Goal: Use online tool/utility: Utilize a website feature to perform a specific function

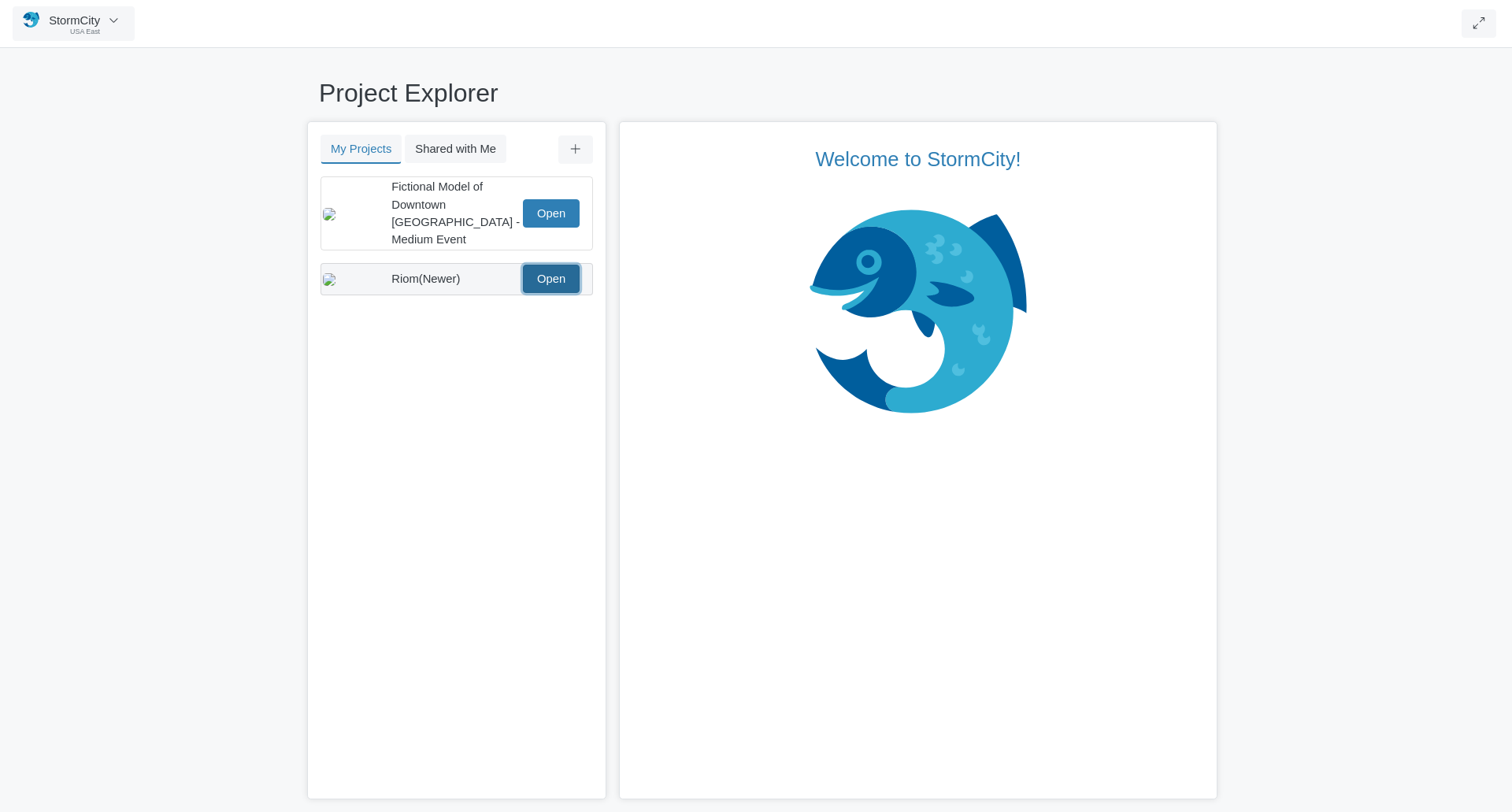
click at [552, 264] on link "Open" at bounding box center [551, 278] width 57 height 28
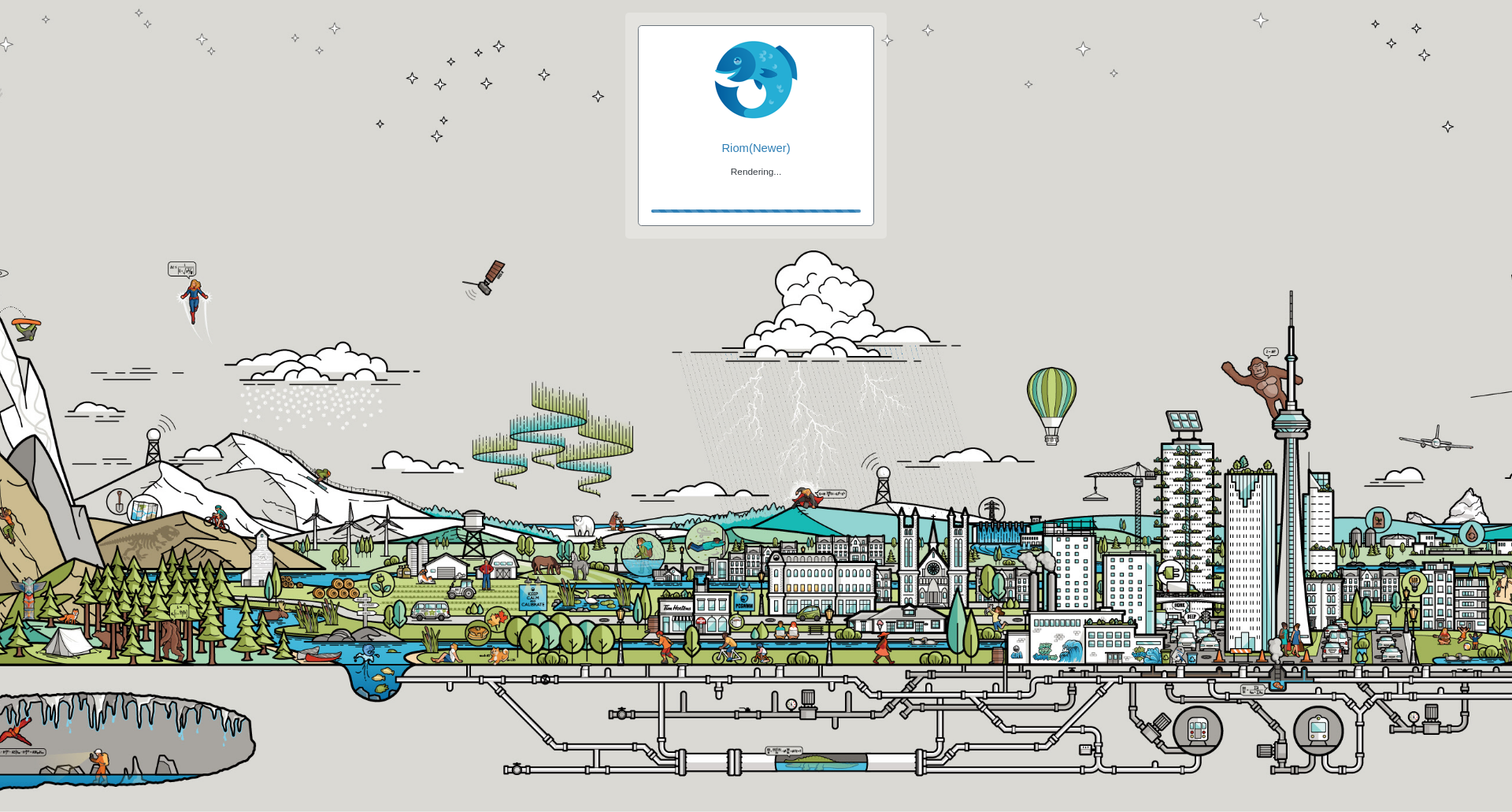
checkbox input "true"
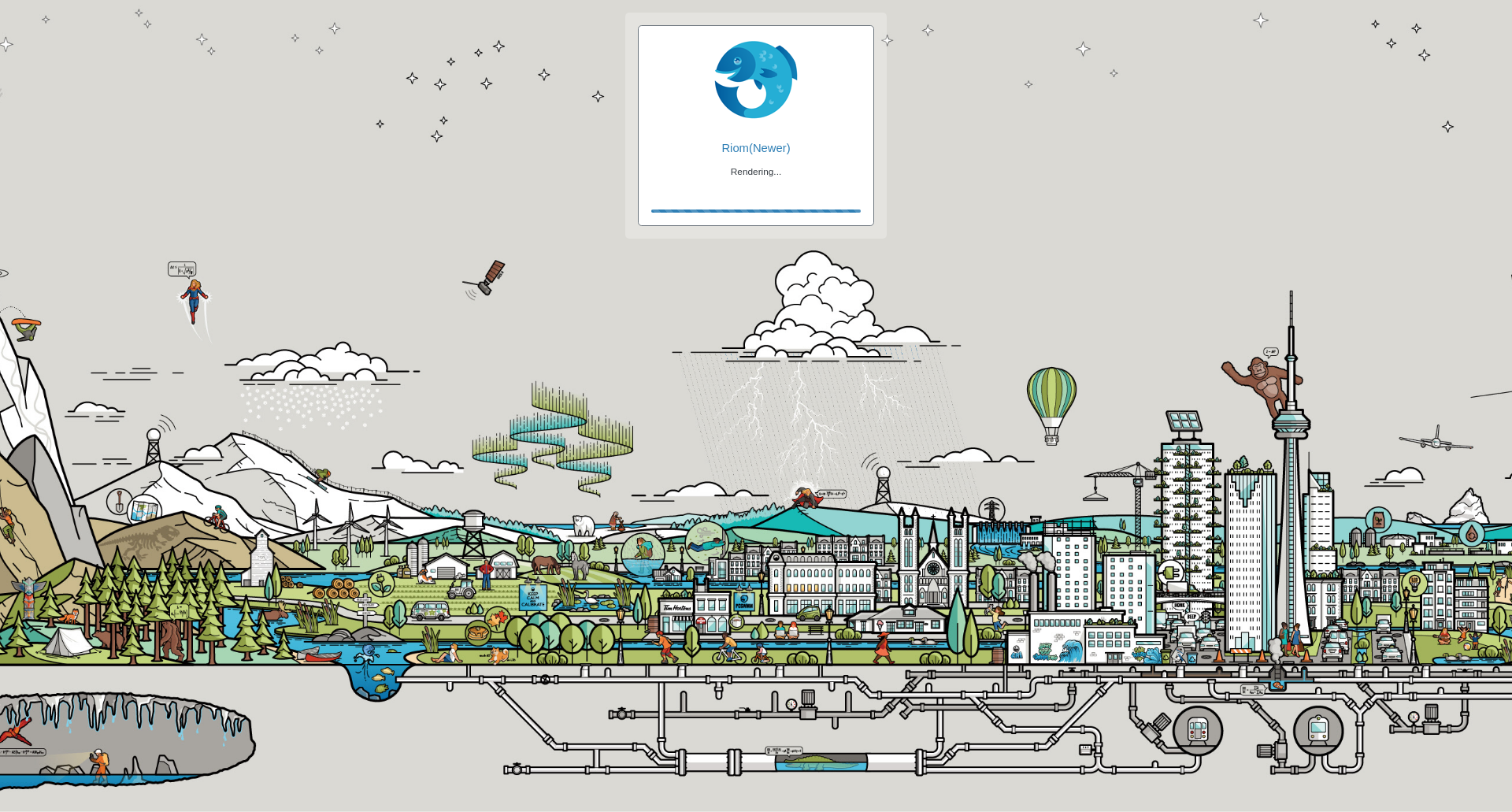
checkbox input "true"
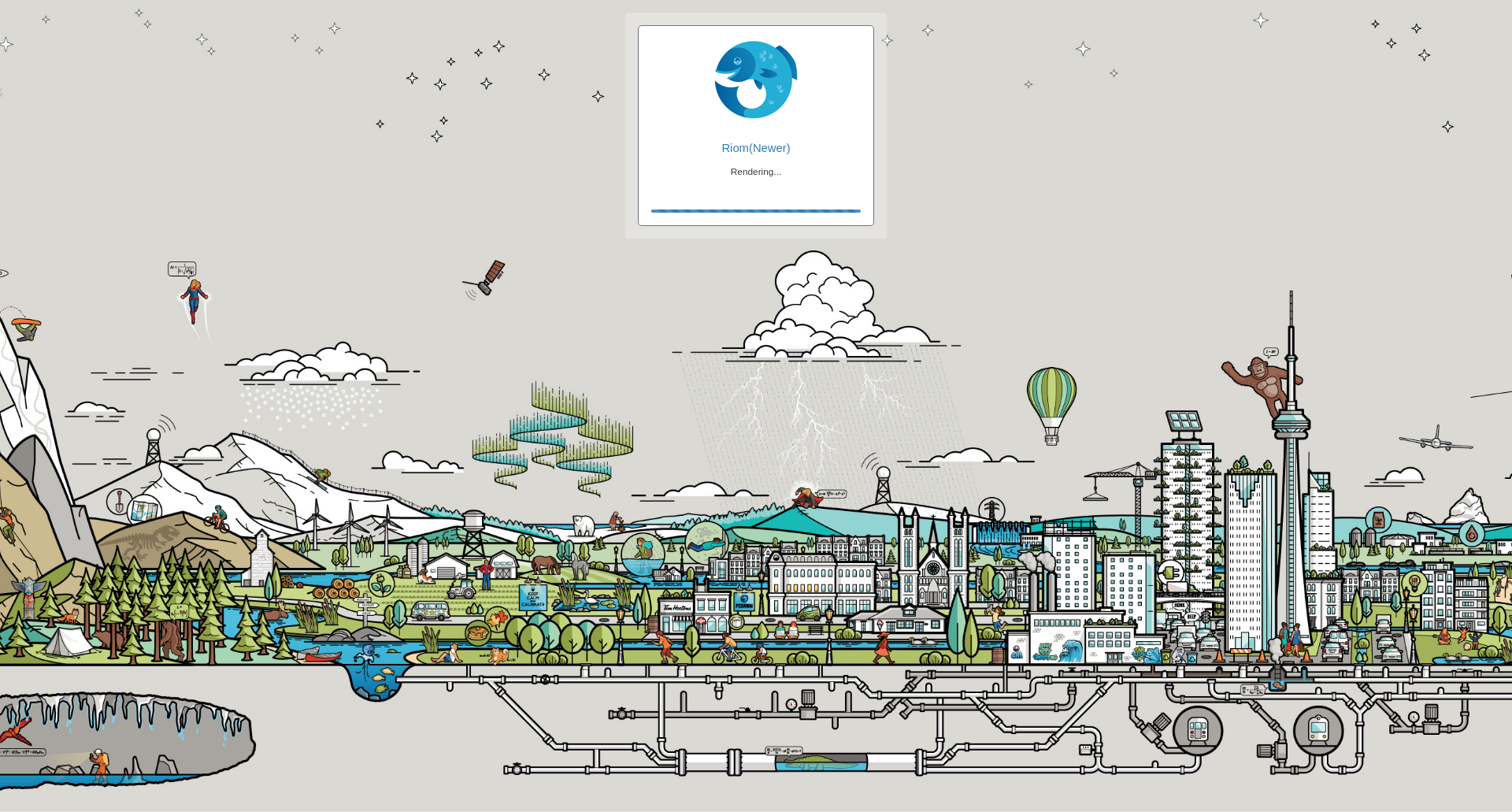
checkbox input "false"
checkbox input "true"
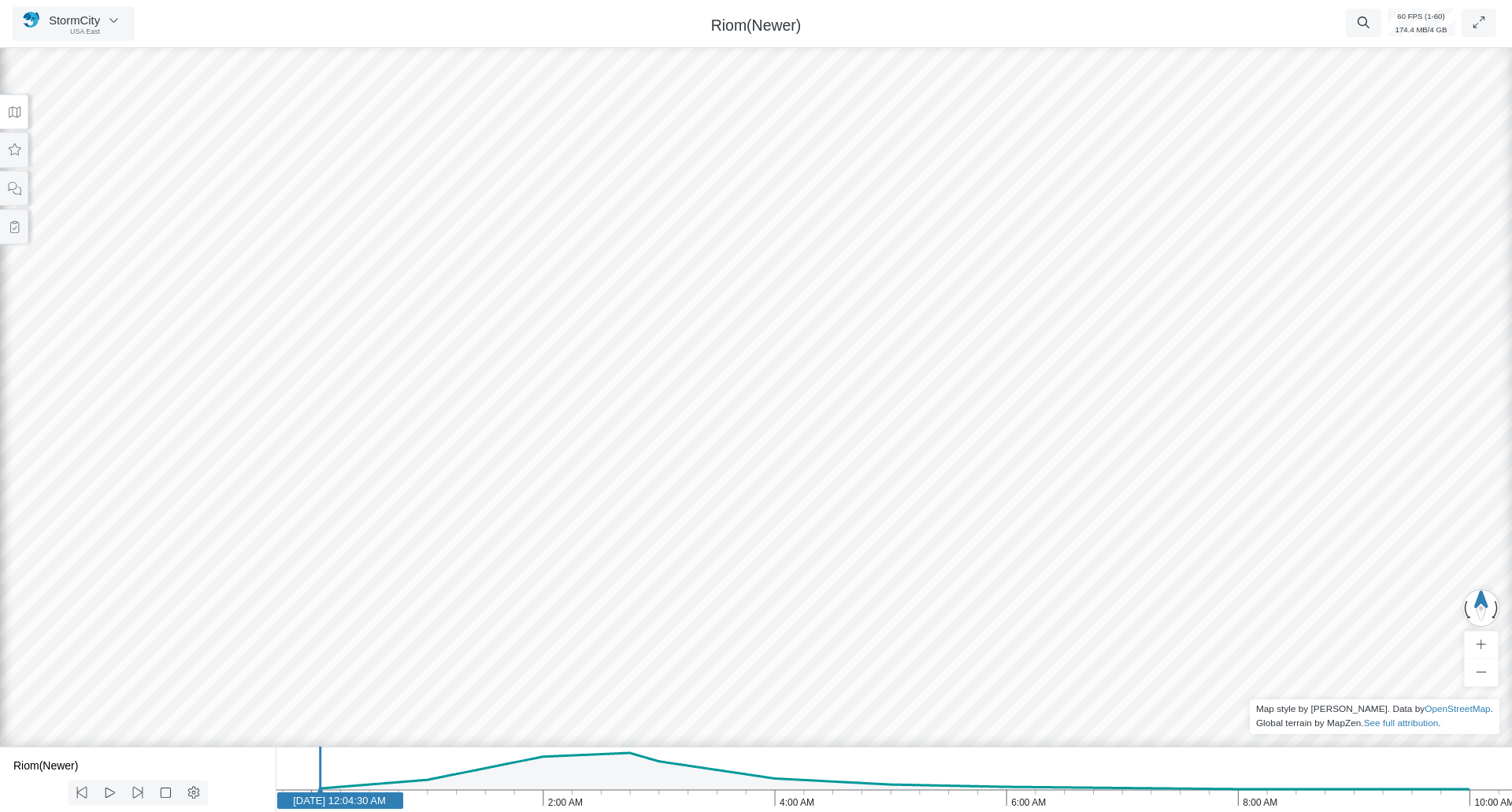
click at [749, 26] on span "Riom(Newer)" at bounding box center [756, 25] width 91 height 18
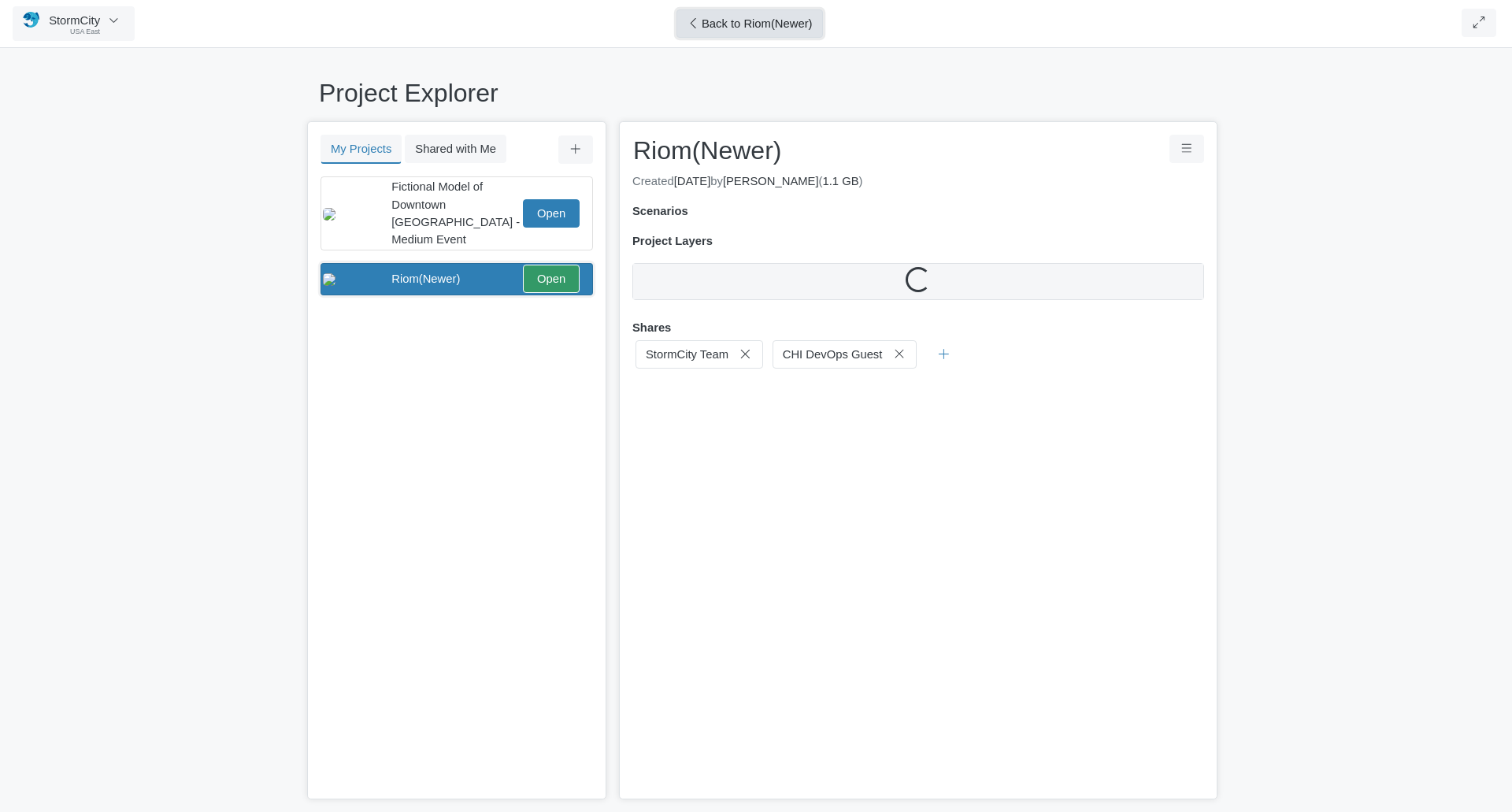
click at [749, 26] on span "Back to Riom(Newer)" at bounding box center [757, 23] width 111 height 12
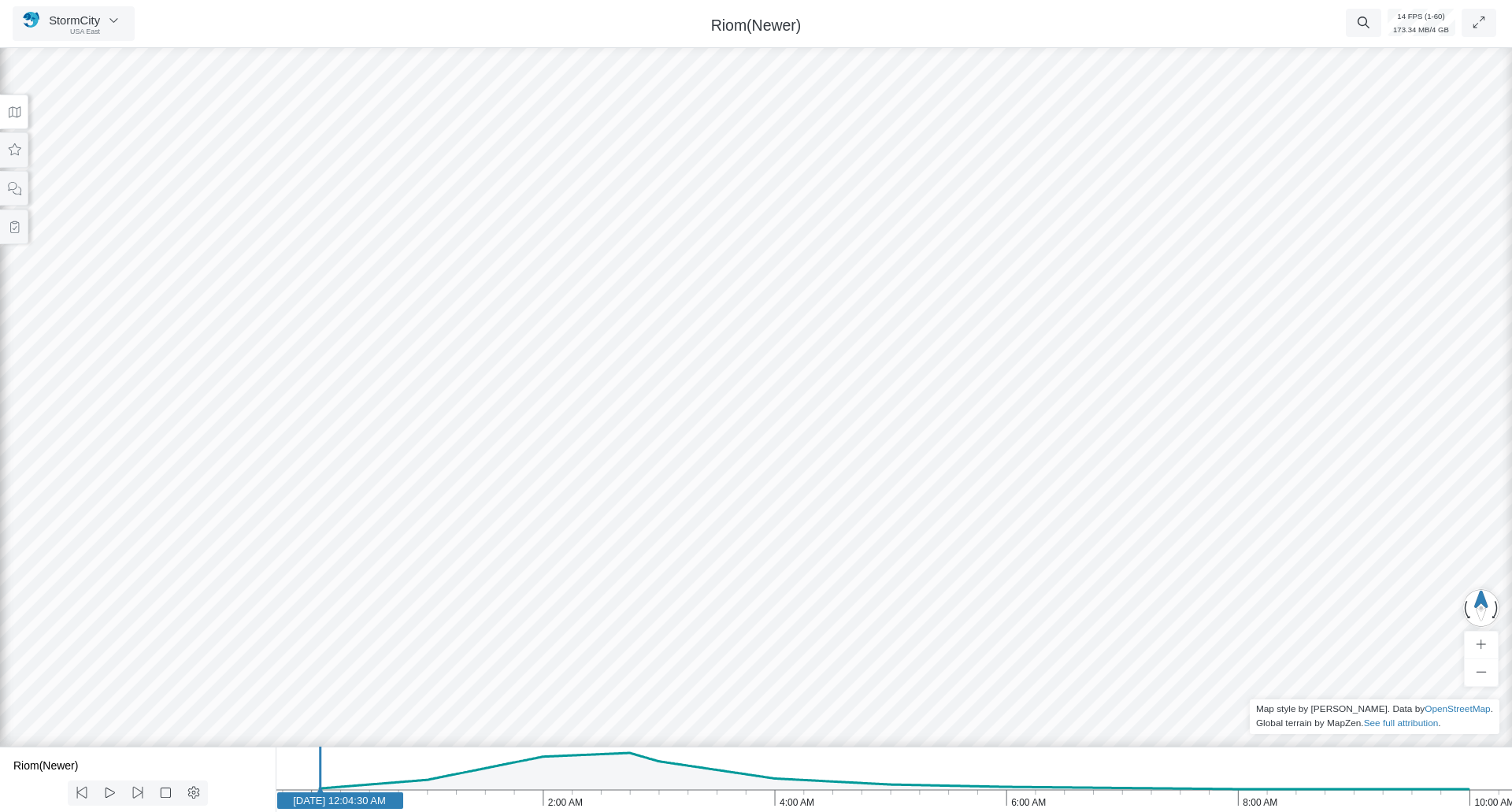
click at [749, 26] on span "Riom(Newer)" at bounding box center [756, 25] width 91 height 18
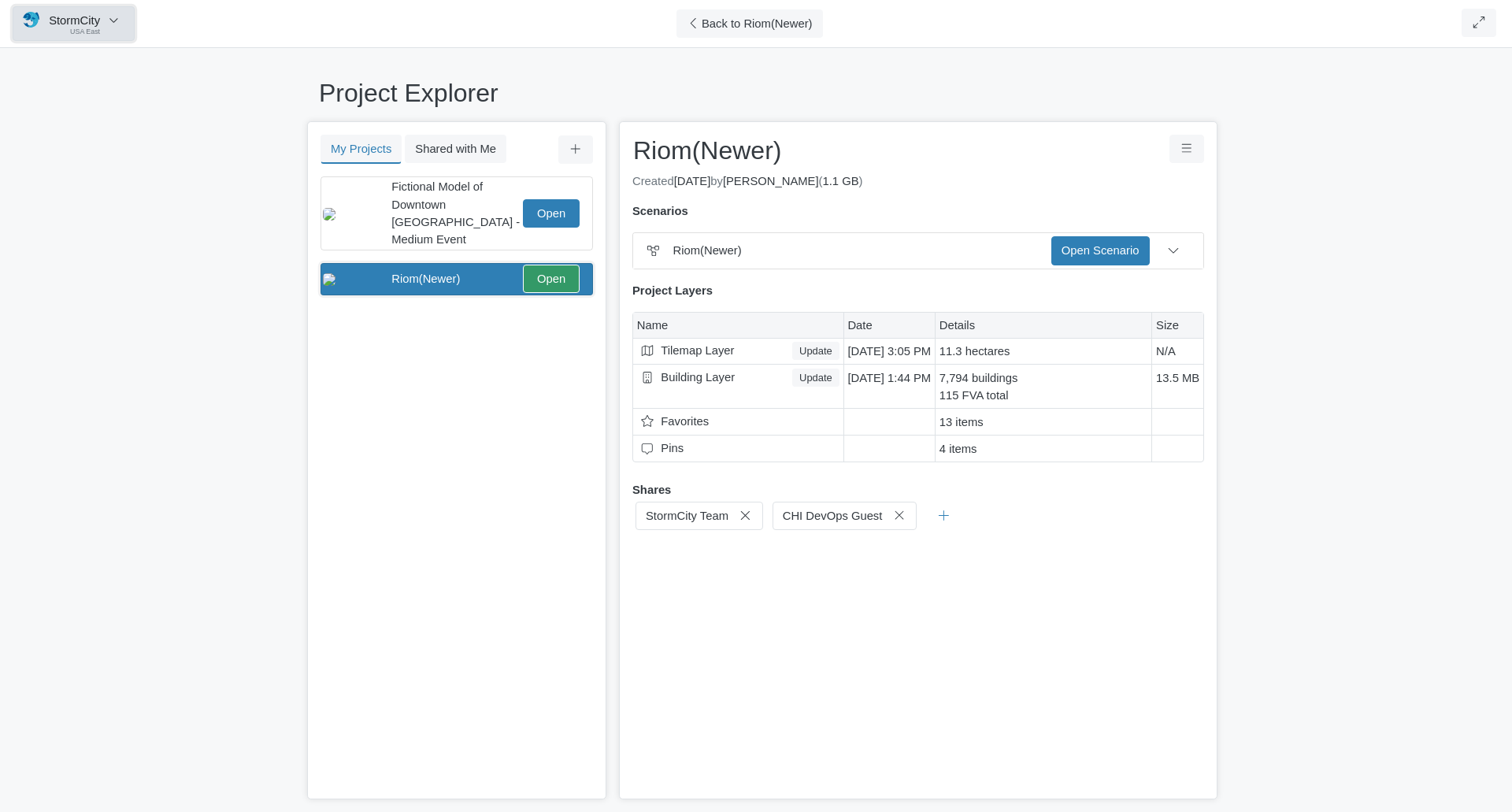
click at [108, 25] on icon "button" at bounding box center [114, 20] width 15 height 12
click at [64, 145] on link "Profiles" at bounding box center [75, 145] width 124 height 23
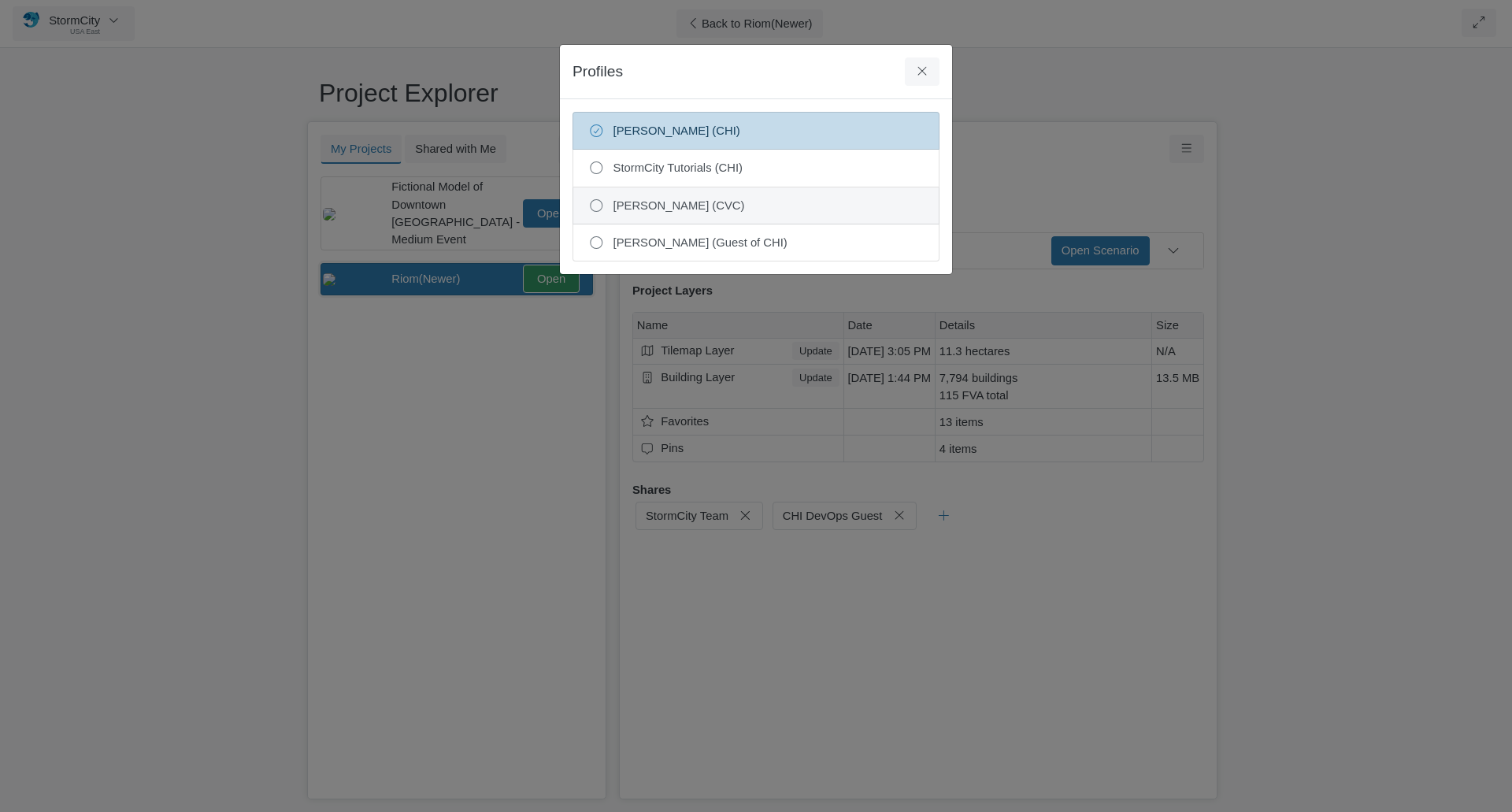
click at [657, 203] on span "[PERSON_NAME] (CVC)" at bounding box center [768, 205] width 310 height 18
